Goal: Find specific page/section: Find specific page/section

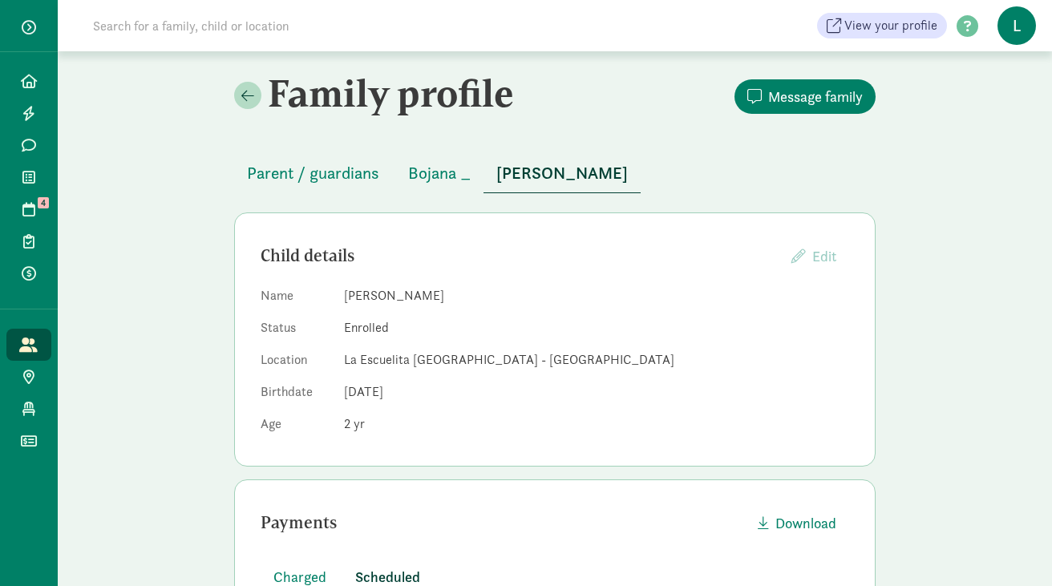
scroll to position [29, 0]
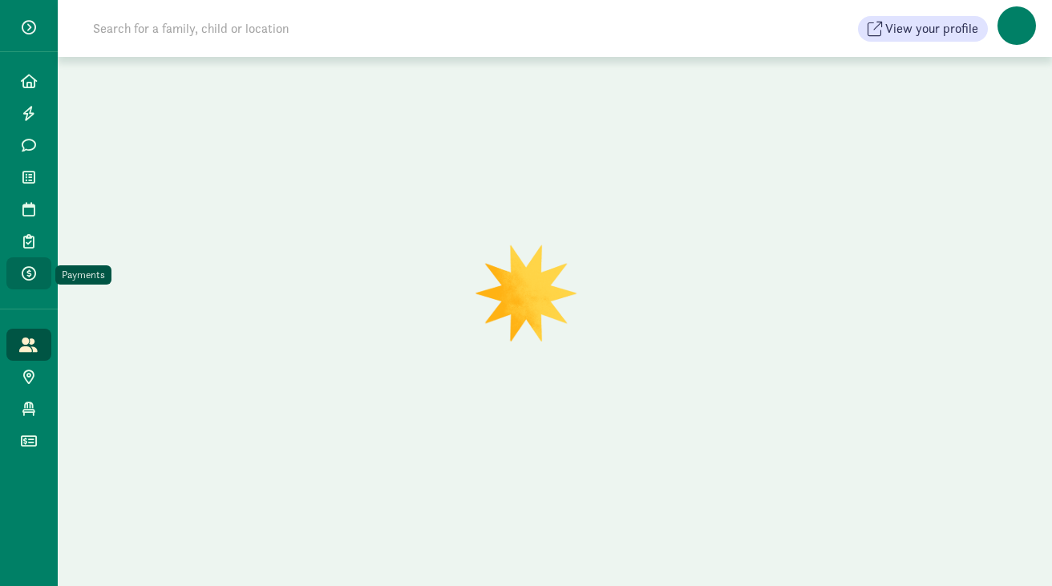
click at [30, 279] on icon at bounding box center [29, 273] width 14 height 14
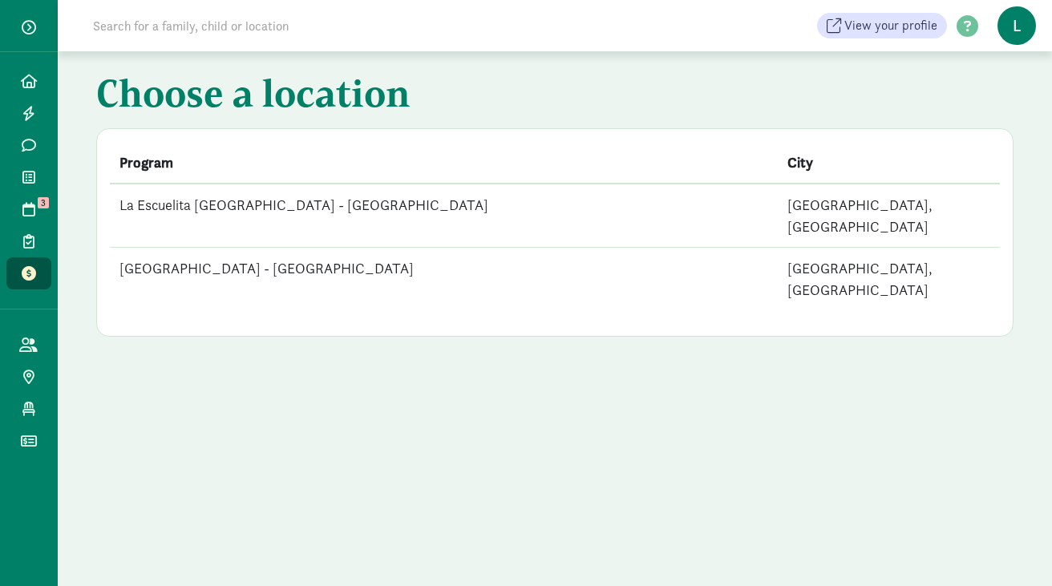
click at [341, 255] on td "[GEOGRAPHIC_DATA] - [GEOGRAPHIC_DATA]" at bounding box center [444, 279] width 668 height 63
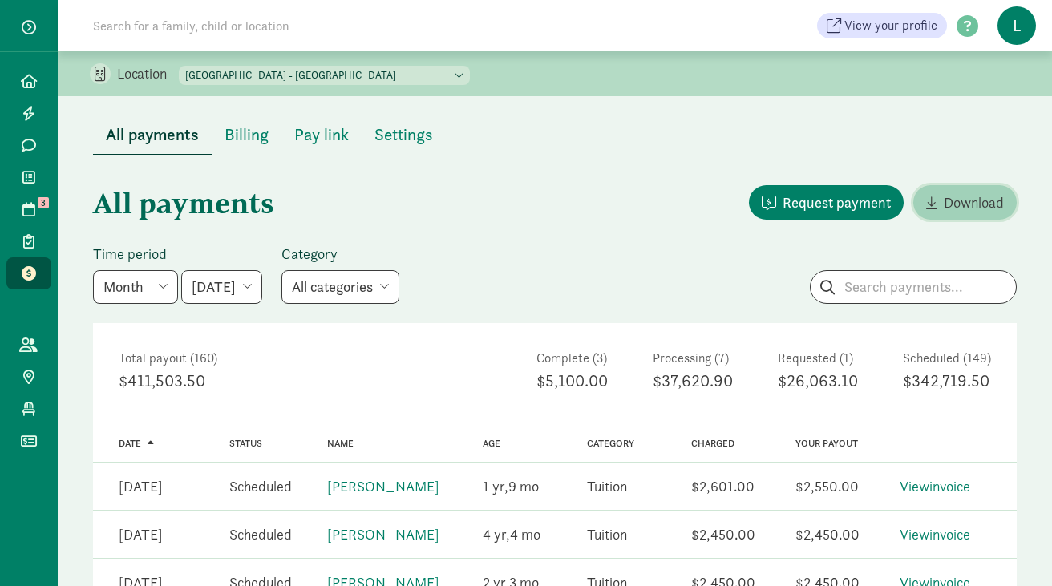
click at [947, 203] on span "Download" at bounding box center [974, 203] width 60 height 22
click at [892, 284] on input "search" at bounding box center [913, 287] width 205 height 32
type input "charles"
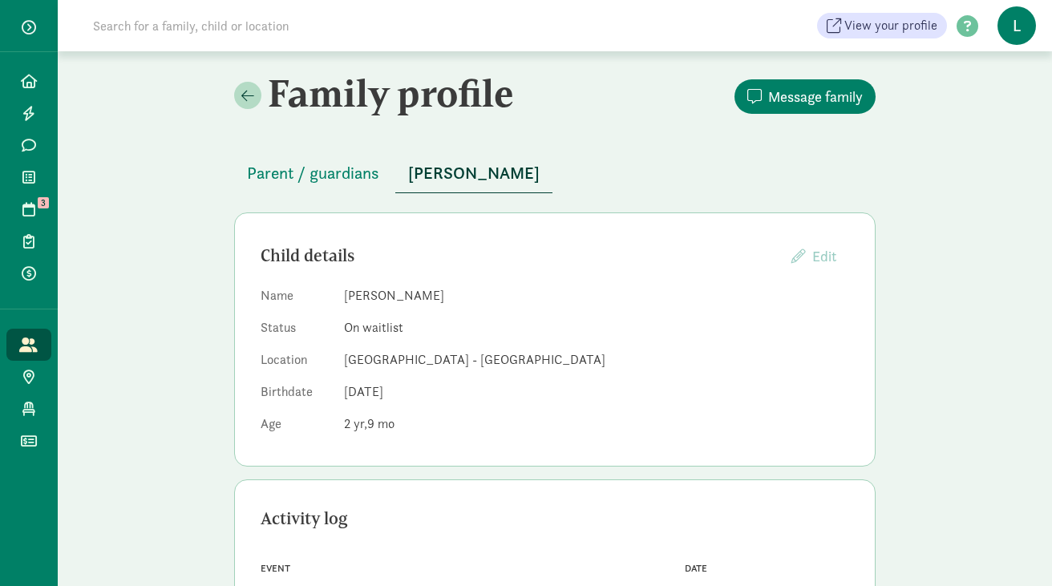
click at [233, 26] on input at bounding box center [308, 26] width 450 height 32
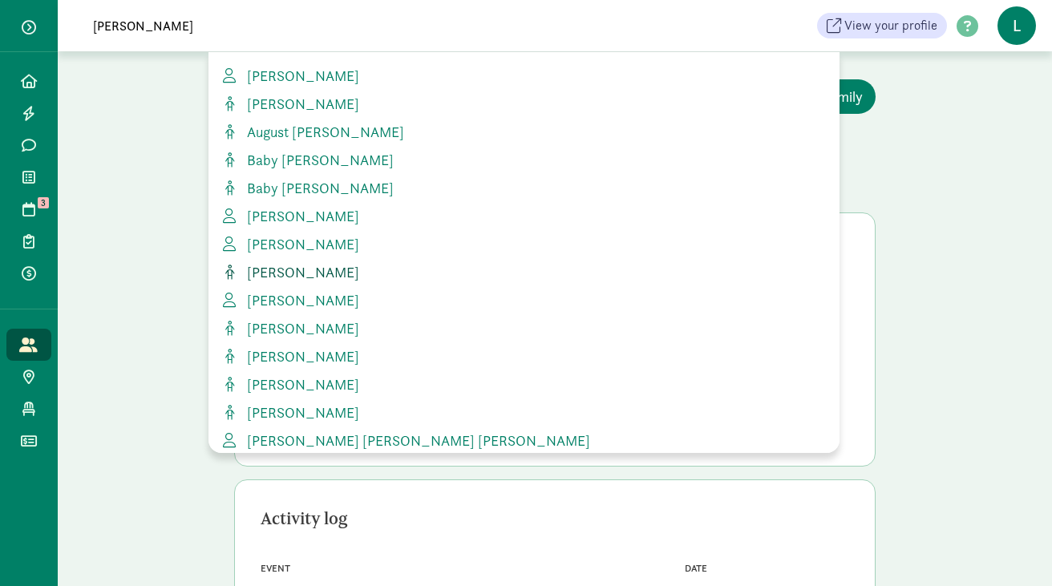
type input "[PERSON_NAME]"
click at [295, 269] on span "[PERSON_NAME]" at bounding box center [300, 272] width 119 height 18
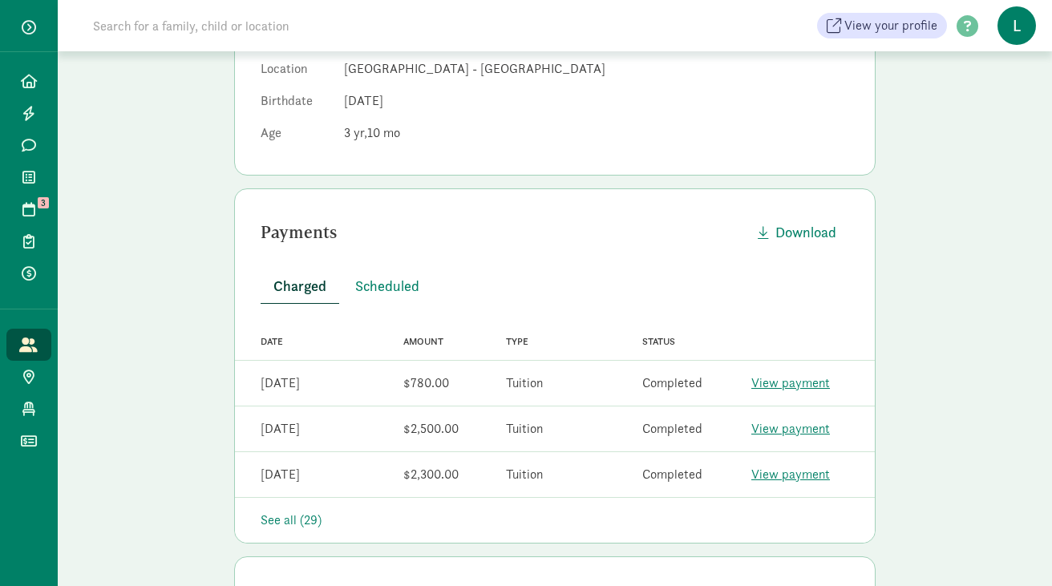
scroll to position [337, 0]
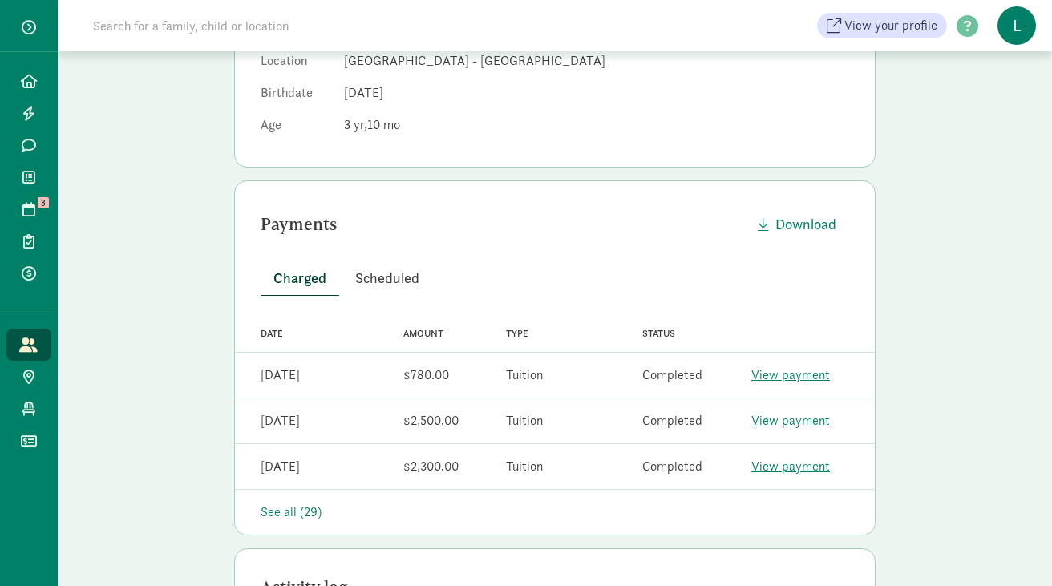
click at [391, 267] on span "Scheduled" at bounding box center [387, 278] width 64 height 22
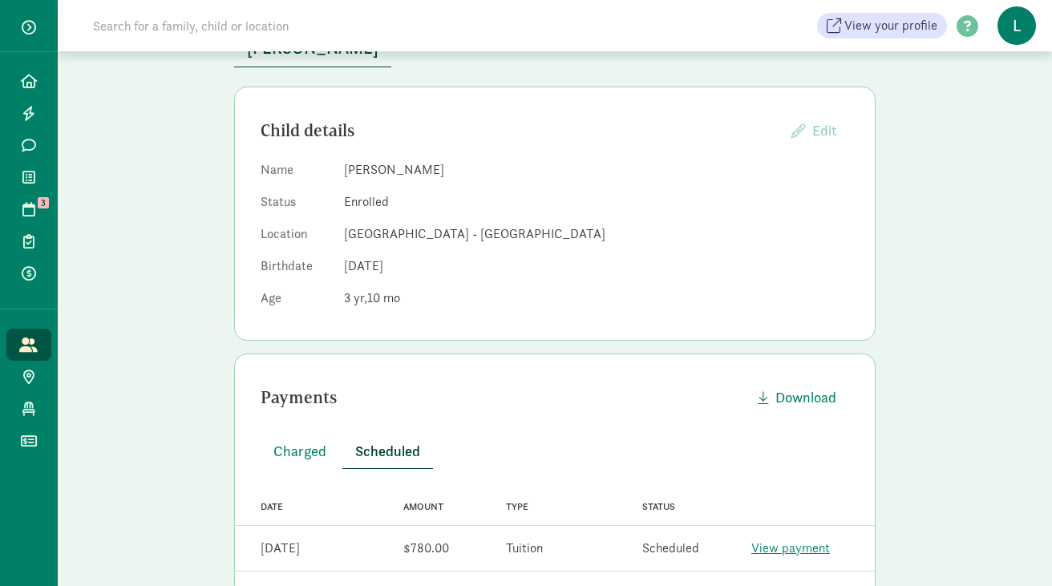
scroll to position [0, 0]
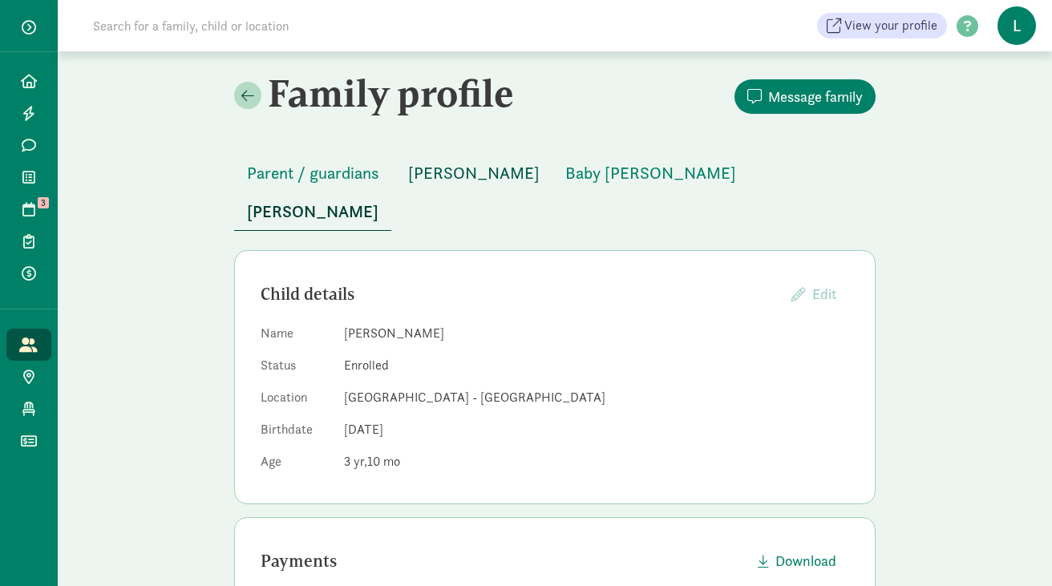
click at [440, 175] on span "Madeleine Clark" at bounding box center [474, 173] width 132 height 26
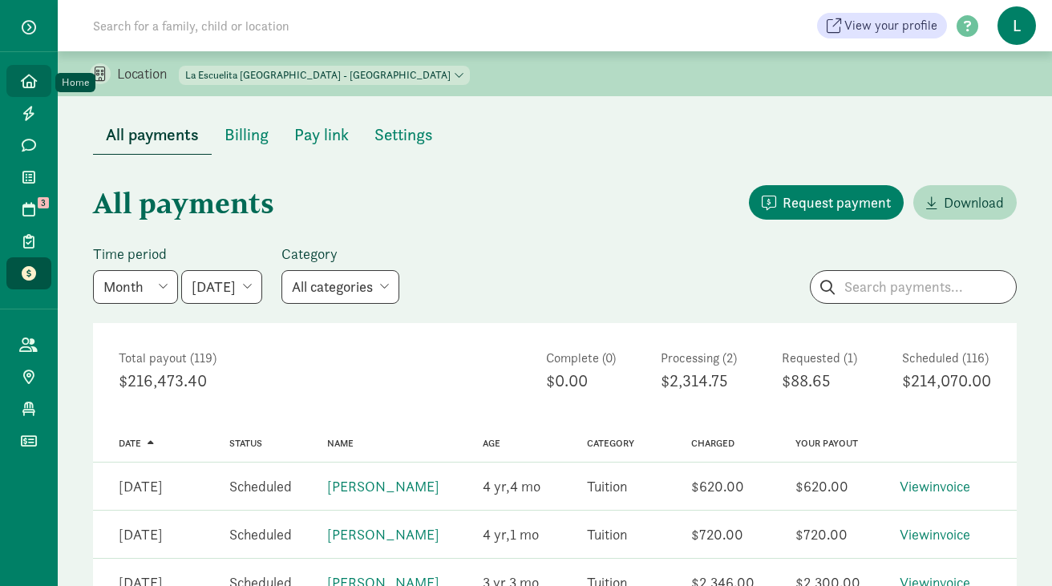
click at [38, 79] on span "Home" at bounding box center [38, 80] width 1 height 19
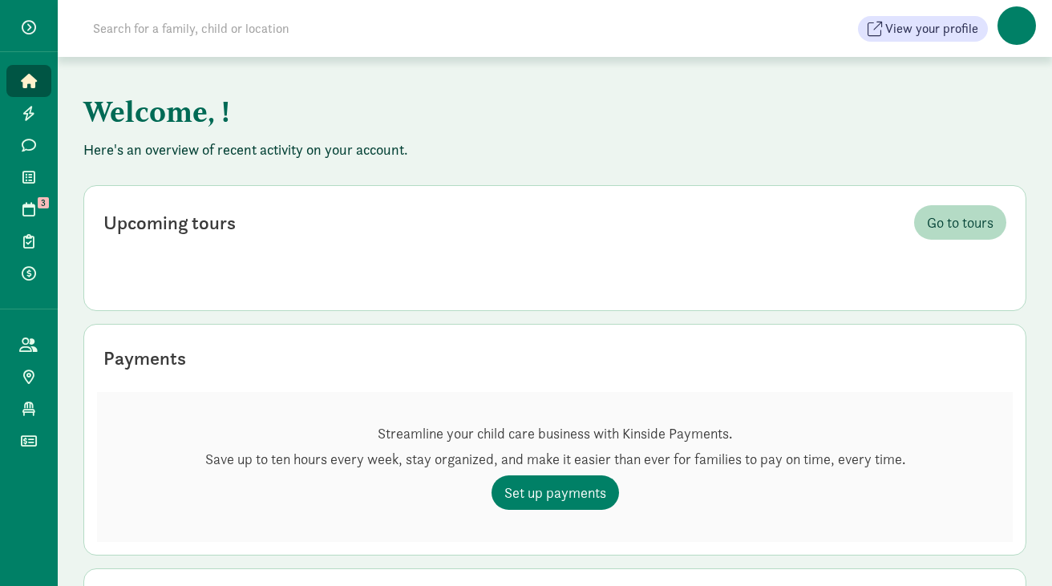
click at [148, 31] on input at bounding box center [308, 29] width 450 height 32
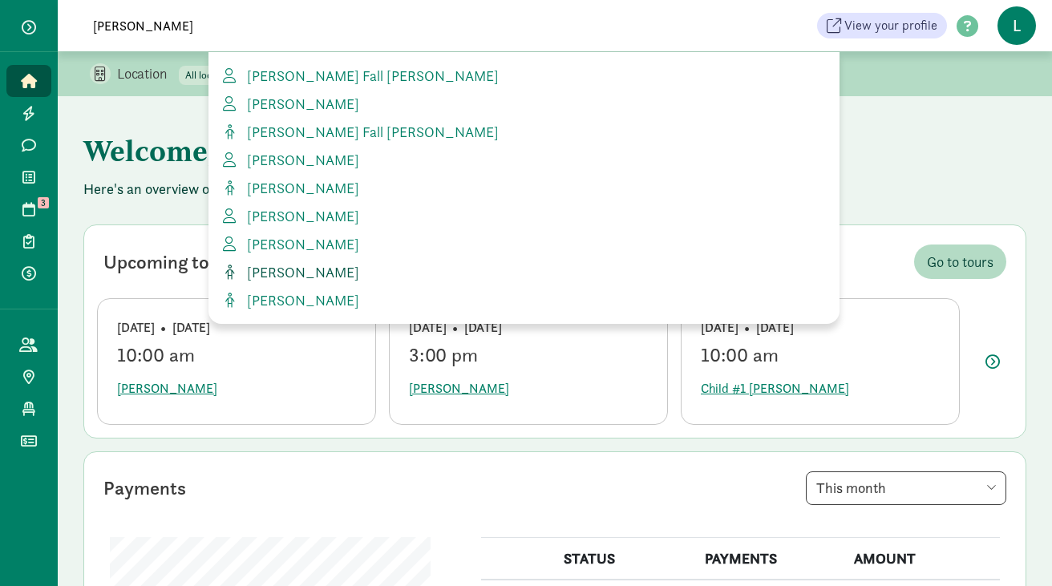
type input "[PERSON_NAME]"
click at [314, 269] on span "[PERSON_NAME]" at bounding box center [300, 272] width 119 height 18
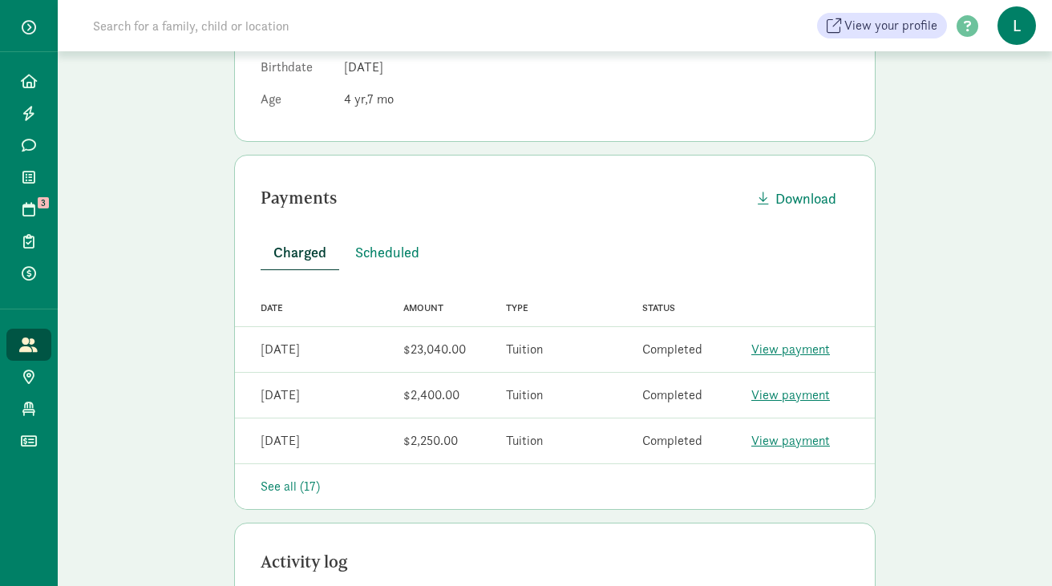
scroll to position [302, 0]
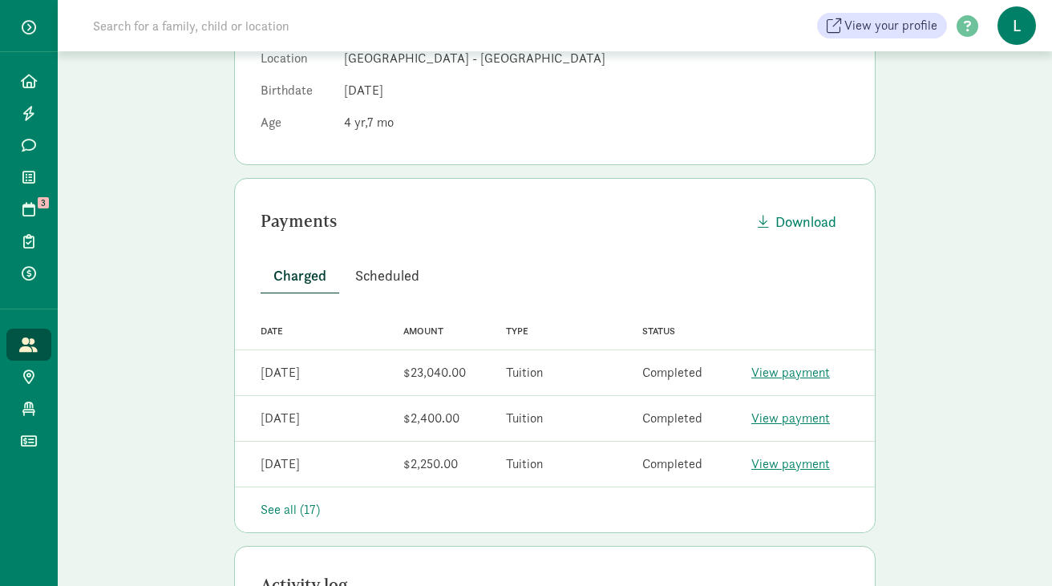
click at [393, 280] on span "Scheduled" at bounding box center [387, 276] width 64 height 22
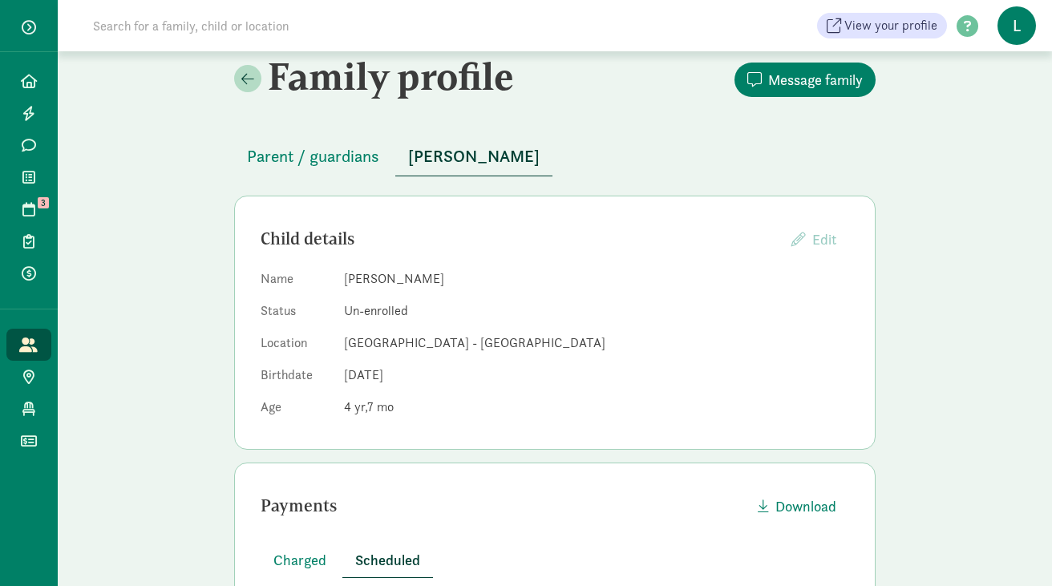
scroll to position [0, 0]
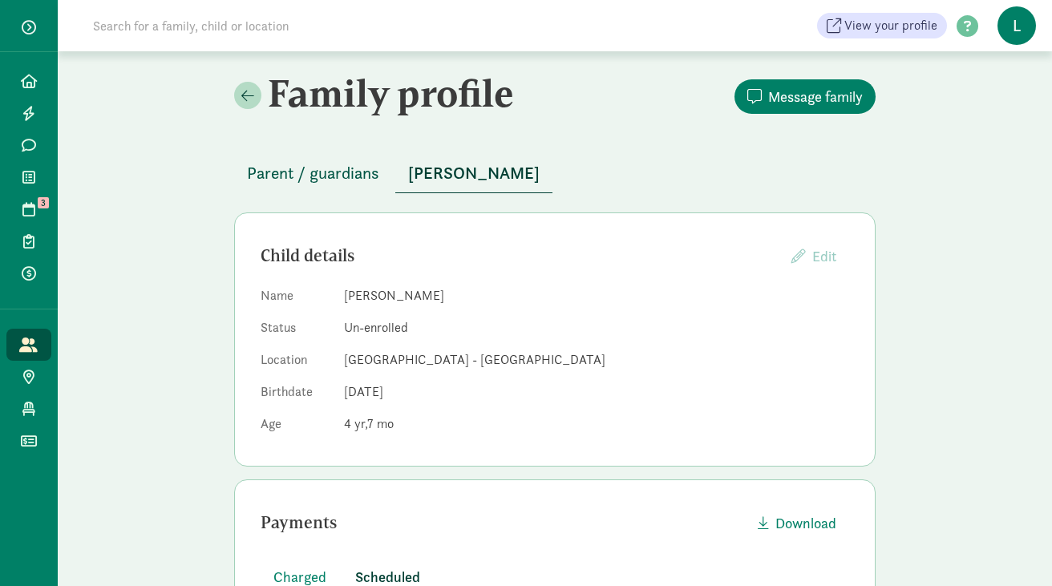
click at [330, 171] on span "Parent / guardians" at bounding box center [313, 173] width 132 height 26
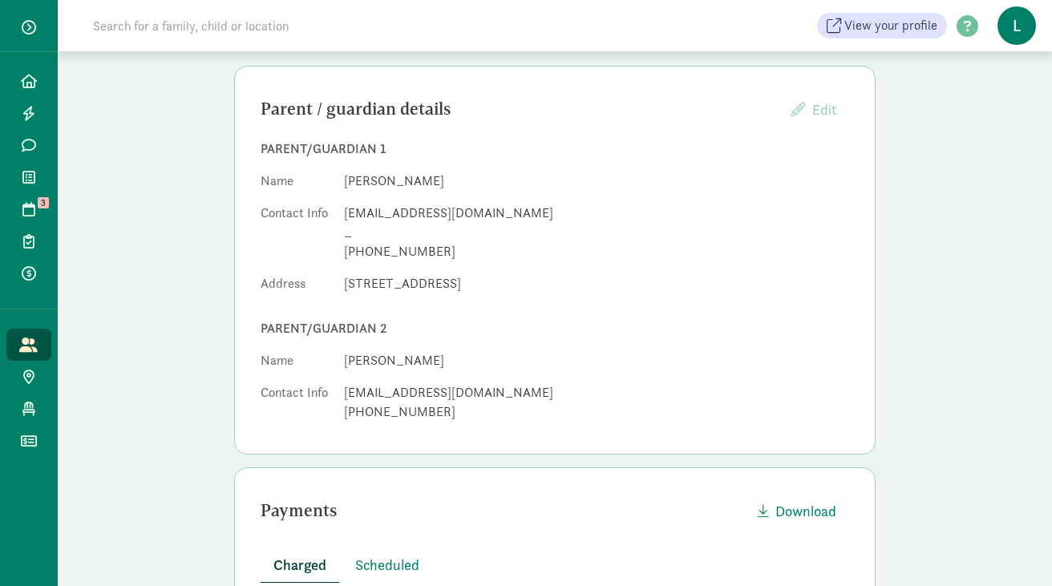
scroll to position [148, 0]
click at [241, 35] on input at bounding box center [308, 26] width 450 height 32
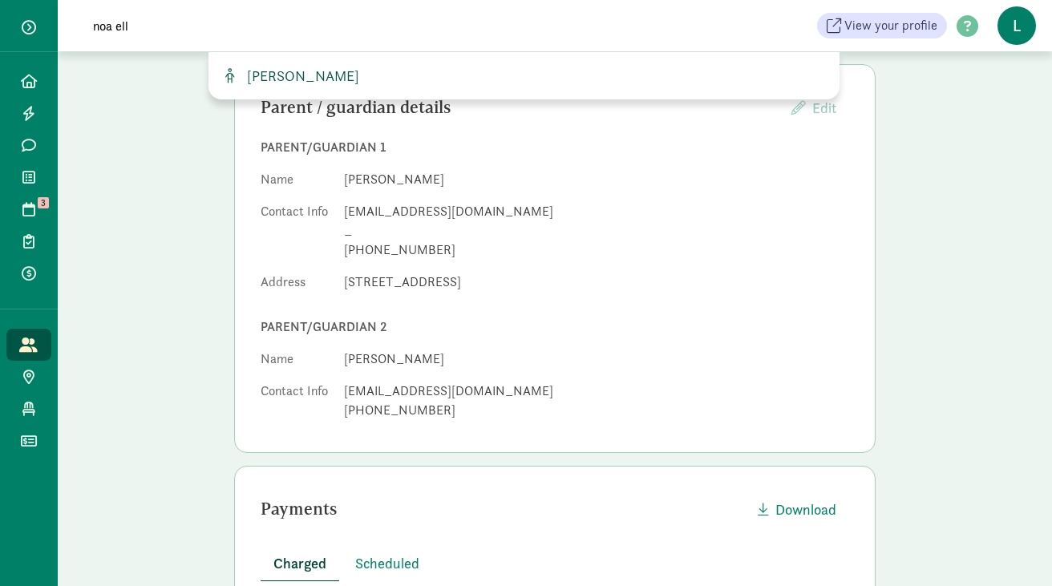
type input "noa ell"
click at [303, 68] on span "[PERSON_NAME]" at bounding box center [300, 76] width 119 height 18
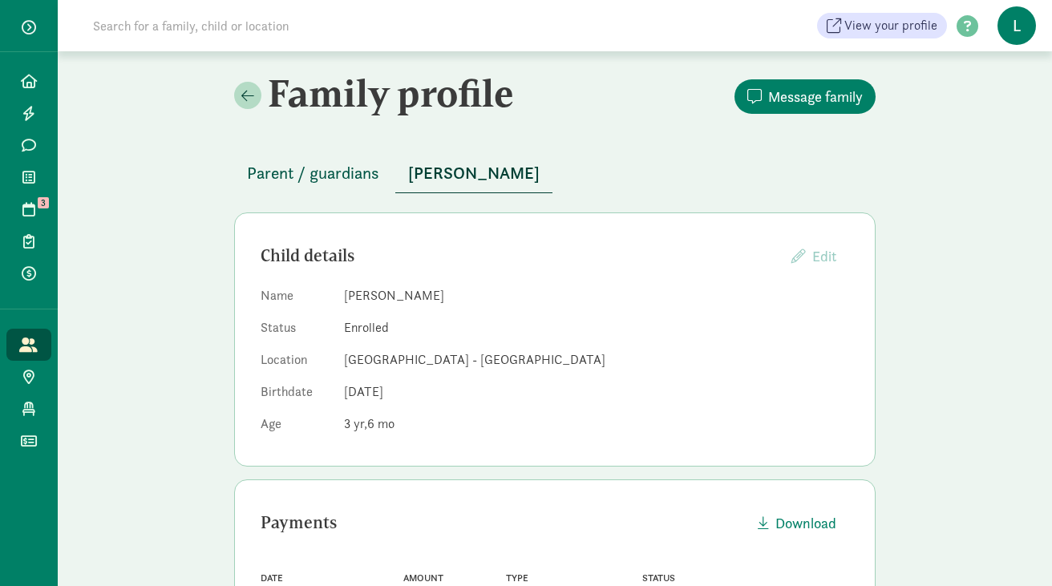
click at [334, 169] on span "Parent / guardians" at bounding box center [313, 173] width 132 height 26
